Goal: Information Seeking & Learning: Learn about a topic

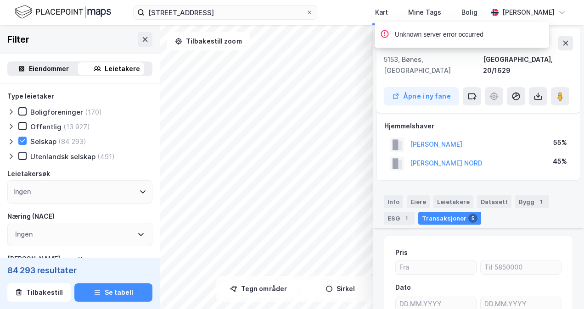
scroll to position [362, 0]
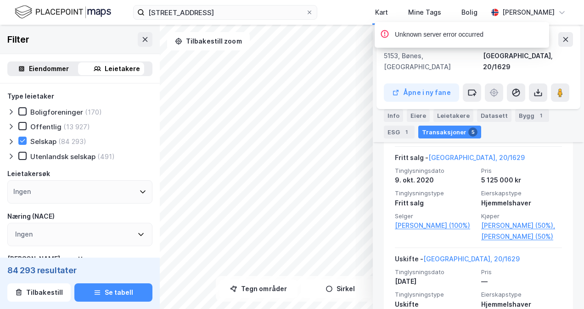
click at [566, 41] on div "Unknown server error occurred" at bounding box center [489, 37] width 174 height 30
click at [567, 37] on div "Unknown server error occurred" at bounding box center [489, 37] width 174 height 30
click at [141, 38] on icon at bounding box center [144, 39] width 7 height 7
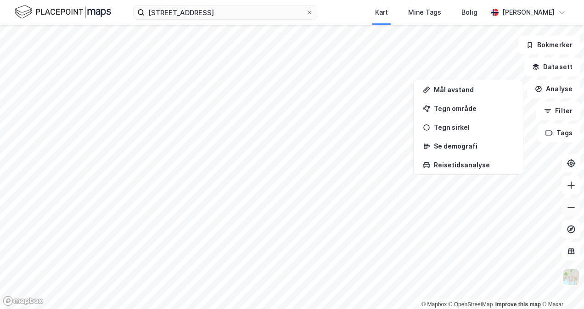
click at [572, 214] on button at bounding box center [571, 207] width 18 height 18
click at [571, 214] on button at bounding box center [571, 207] width 18 height 18
click at [310, 14] on icon at bounding box center [310, 13] width 6 height 6
click at [306, 14] on input "[STREET_ADDRESS]" at bounding box center [225, 13] width 161 height 14
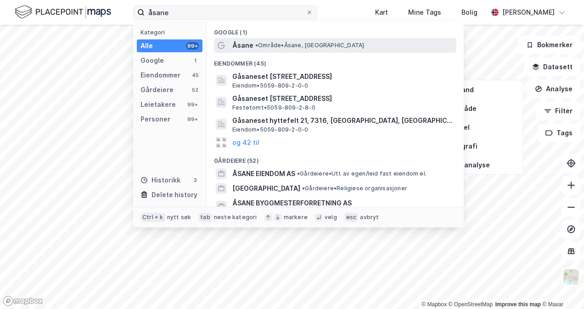
click at [292, 43] on span "• Område • [GEOGRAPHIC_DATA], [GEOGRAPHIC_DATA]" at bounding box center [309, 45] width 109 height 7
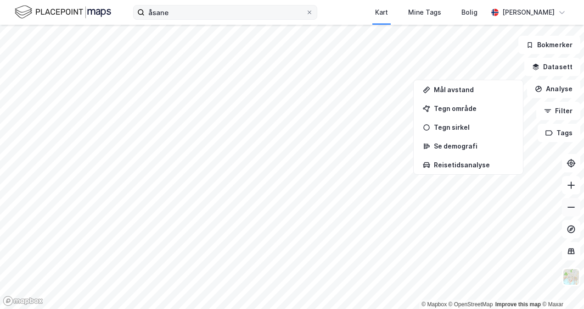
click at [574, 205] on icon at bounding box center [571, 207] width 9 height 9
click at [577, 211] on button at bounding box center [571, 207] width 18 height 18
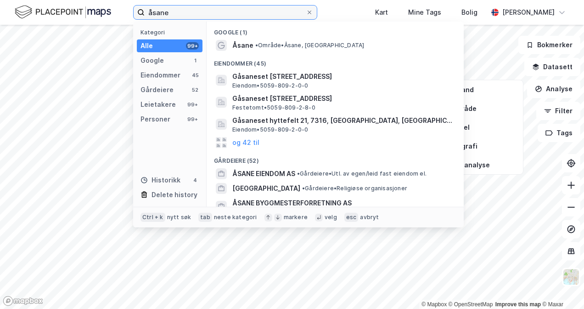
drag, startPoint x: 184, startPoint y: 14, endPoint x: 118, endPoint y: 13, distance: 65.7
click at [118, 12] on div "åsane Kategori Alle 99+ Google 1 Eiendommer 45 Gårdeiere 52 Leietakere 99+ Pers…" at bounding box center [292, 12] width 584 height 25
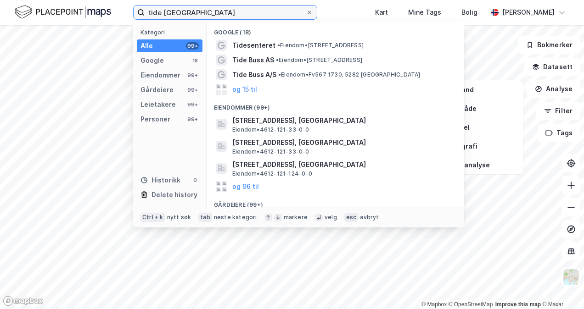
click at [214, 15] on input "tide [GEOGRAPHIC_DATA]" at bounding box center [225, 13] width 161 height 14
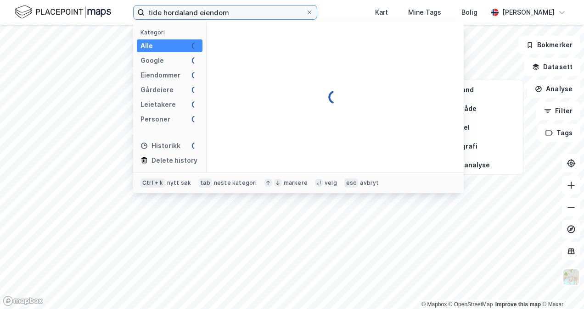
type input "tide hordaland eiendom"
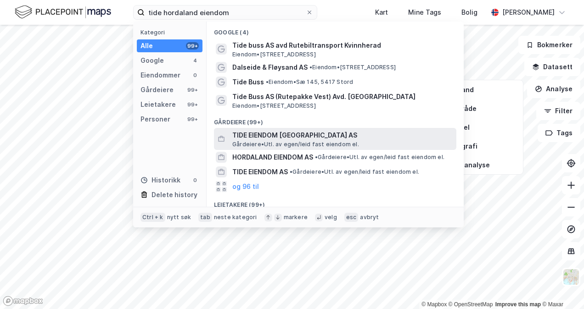
click at [264, 135] on span "TIDE EIENDOM [GEOGRAPHIC_DATA] AS" at bounding box center [342, 135] width 220 height 11
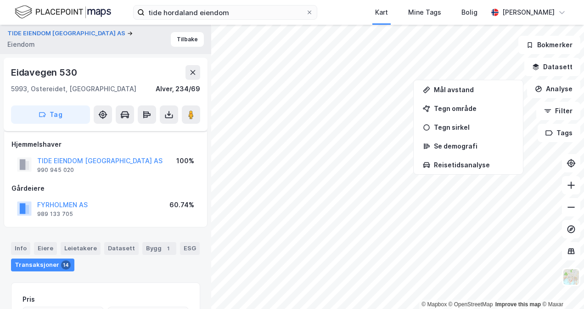
scroll to position [145, 0]
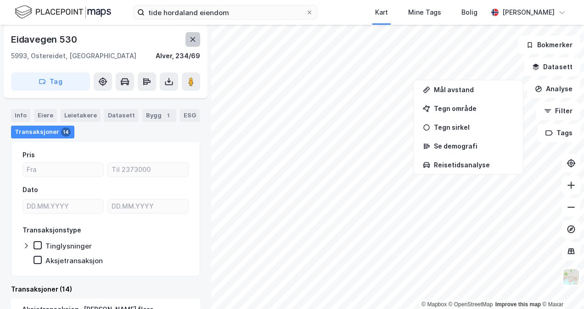
click at [197, 38] on button at bounding box center [192, 39] width 15 height 15
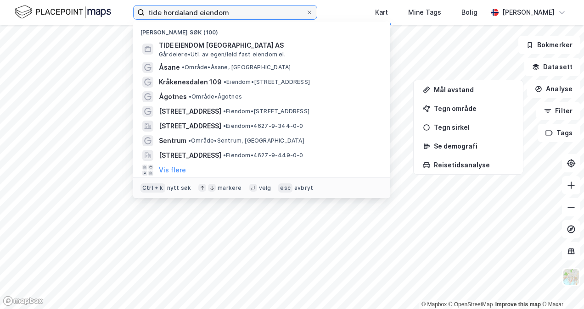
click at [230, 11] on input "tide hordaland eiendom" at bounding box center [225, 13] width 161 height 14
click at [331, 4] on div "tide hordaland eiendom [GEOGRAPHIC_DATA] søk (100) TIDE EIENDOM [GEOGRAPHIC_DAT…" at bounding box center [292, 12] width 584 height 25
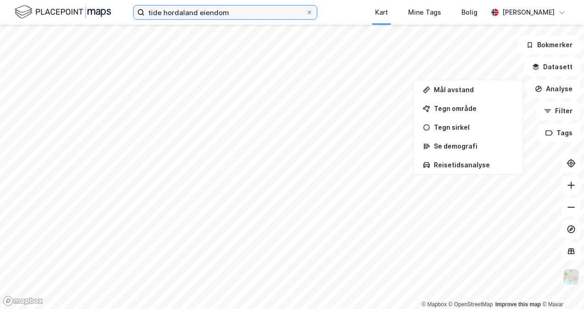
click at [254, 10] on input "tide hordaland eiendom" at bounding box center [225, 13] width 161 height 14
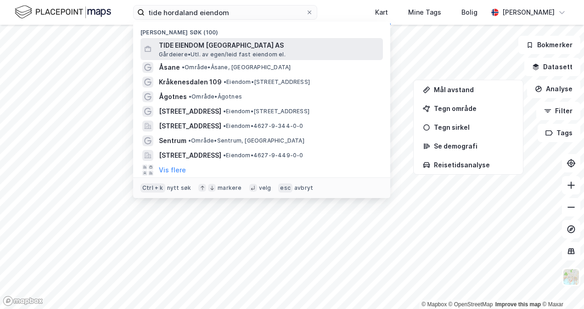
click at [234, 49] on span "TIDE EIENDOM [GEOGRAPHIC_DATA] AS" at bounding box center [269, 45] width 220 height 11
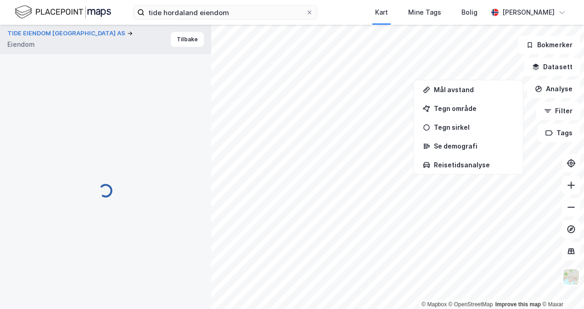
scroll to position [145, 0]
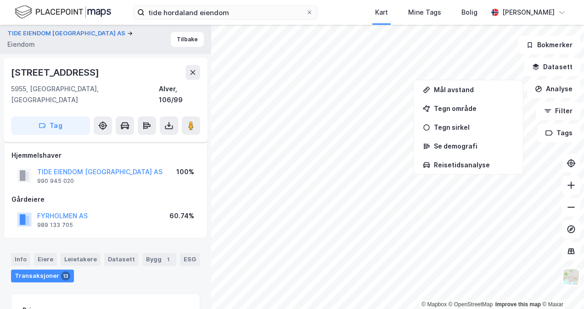
scroll to position [145, 0]
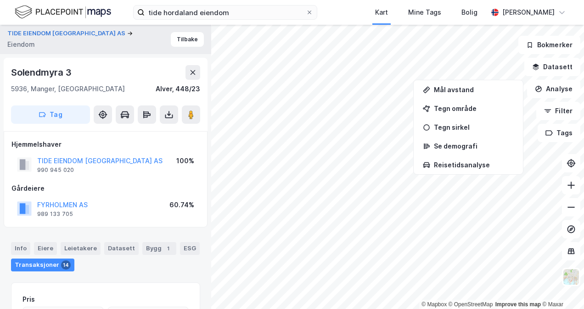
scroll to position [145, 0]
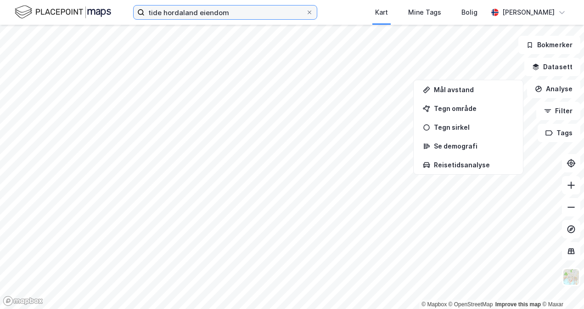
click at [220, 9] on input "tide hordaland eiendom" at bounding box center [225, 13] width 161 height 14
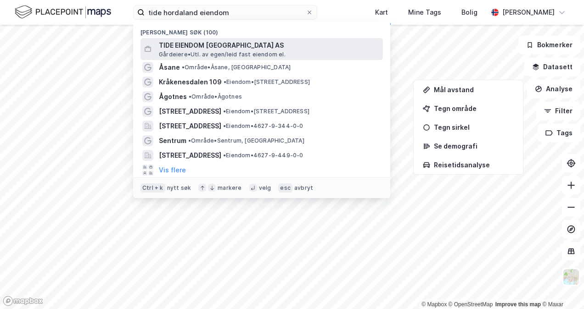
click at [230, 42] on span "TIDE EIENDOM [GEOGRAPHIC_DATA] AS" at bounding box center [269, 45] width 220 height 11
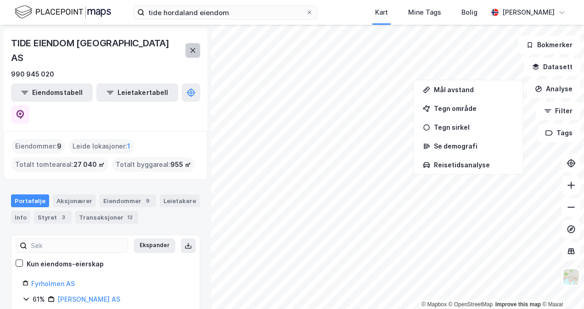
click at [189, 47] on icon at bounding box center [192, 50] width 7 height 7
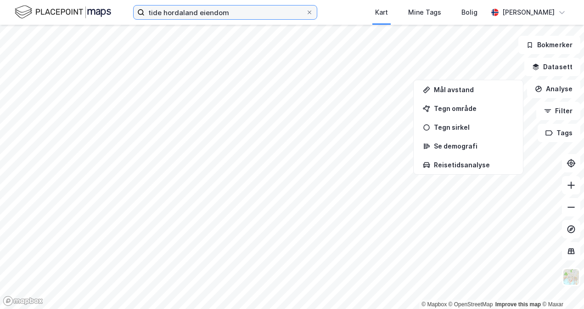
click at [236, 12] on input "tide hordaland eiendom" at bounding box center [225, 13] width 161 height 14
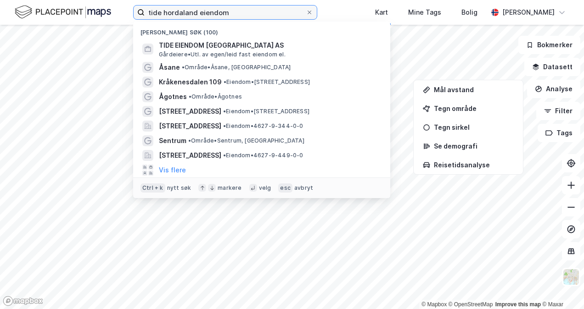
click at [42, 32] on div "tide hordaland eiendom [GEOGRAPHIC_DATA] søk (100) TIDE EIENDOM [GEOGRAPHIC_DAT…" at bounding box center [292, 154] width 584 height 309
click at [311, 10] on icon at bounding box center [310, 13] width 6 height 6
click at [306, 10] on input "tide hordaland eiendom" at bounding box center [225, 13] width 161 height 14
click at [275, 12] on input at bounding box center [231, 13] width 172 height 14
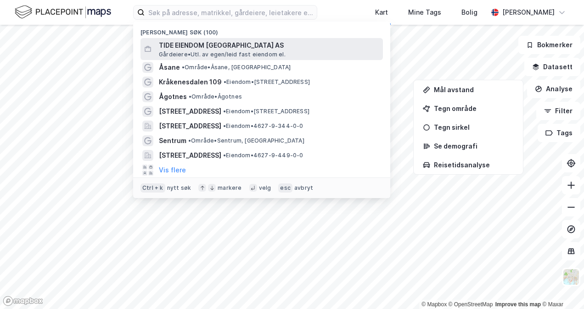
click at [198, 44] on span "TIDE EIENDOM [GEOGRAPHIC_DATA] AS" at bounding box center [269, 45] width 220 height 11
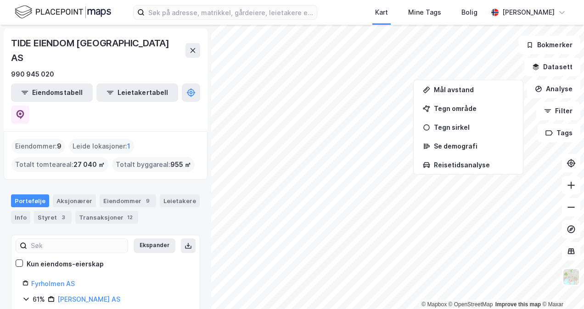
click at [319, 309] on html "Kart Mine Tags Bolig [PERSON_NAME] © Mapbox © OpenStreetMap Improve this map © …" at bounding box center [292, 154] width 584 height 309
click at [578, 209] on button at bounding box center [571, 207] width 18 height 18
click at [576, 209] on button at bounding box center [571, 207] width 18 height 18
click at [176, 17] on input at bounding box center [231, 13] width 172 height 14
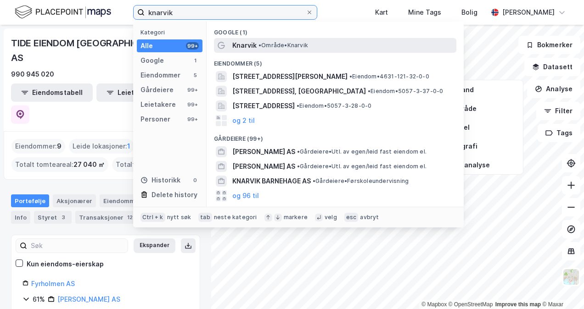
type input "knarvik"
click at [282, 45] on span "• Område • [GEOGRAPHIC_DATA]" at bounding box center [284, 45] width 50 height 7
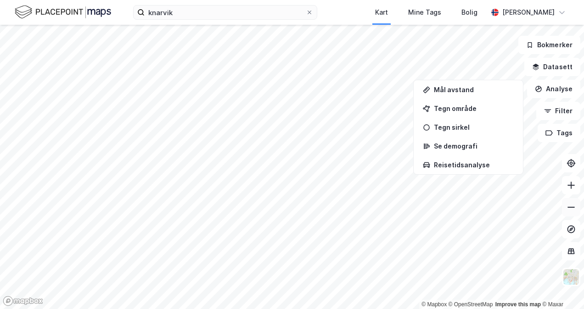
click at [568, 208] on icon at bounding box center [571, 207] width 9 height 9
click at [576, 209] on button at bounding box center [571, 207] width 18 height 18
click at [569, 211] on icon at bounding box center [571, 207] width 9 height 9
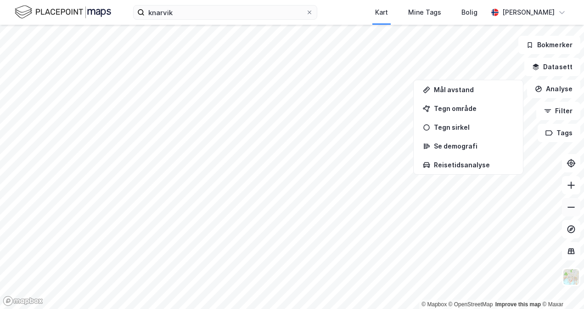
click at [574, 207] on icon at bounding box center [571, 207] width 9 height 9
click at [570, 202] on button at bounding box center [571, 207] width 18 height 18
click at [576, 208] on button at bounding box center [571, 207] width 18 height 18
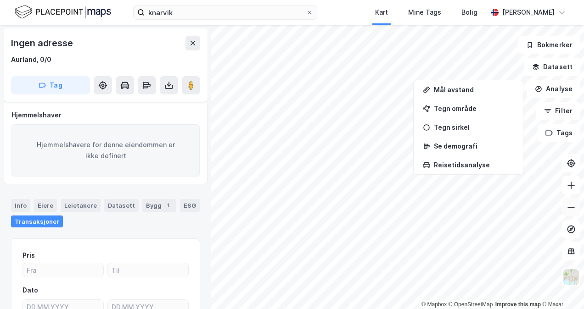
scroll to position [101, 0]
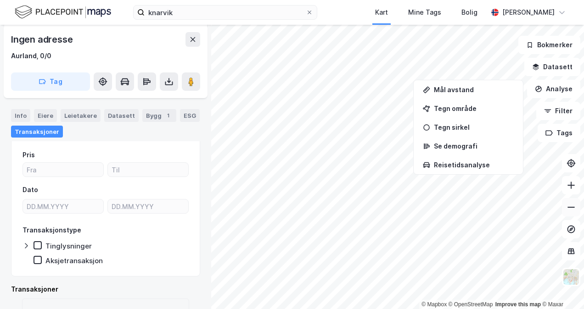
click at [575, 208] on icon at bounding box center [571, 207] width 9 height 9
click at [194, 37] on icon at bounding box center [192, 39] width 7 height 7
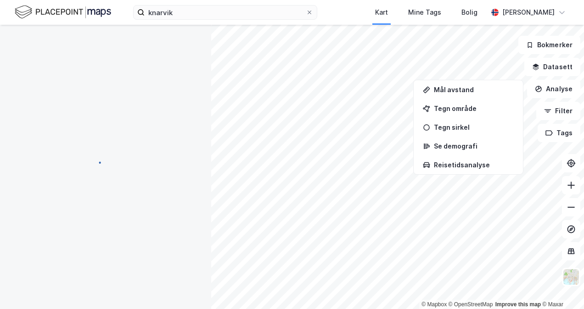
scroll to position [101, 0]
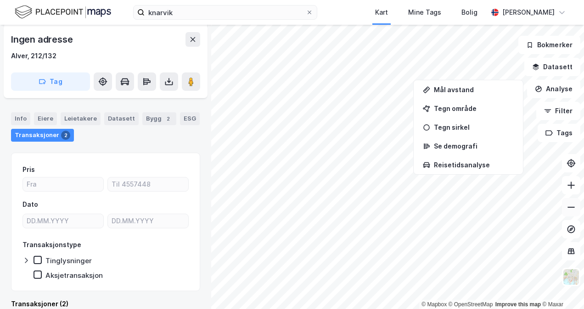
click at [567, 207] on icon at bounding box center [571, 207] width 9 height 9
click at [566, 205] on button at bounding box center [571, 207] width 18 height 18
click at [573, 208] on icon at bounding box center [571, 207] width 9 height 9
click at [467, 157] on div "© Mapbox © OpenStreetMap Improve this map © Maxar Ingen adresse Alver, 212/132 …" at bounding box center [292, 167] width 584 height 285
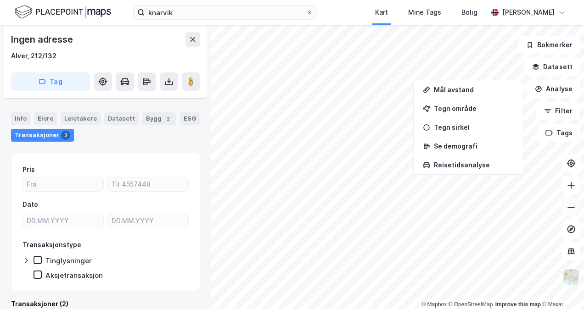
click at [572, 210] on icon at bounding box center [571, 207] width 9 height 9
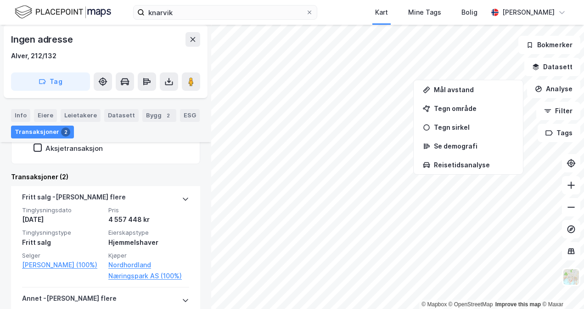
scroll to position [229, 0]
click at [196, 41] on icon at bounding box center [192, 39] width 7 height 7
